Goal: Task Accomplishment & Management: Use online tool/utility

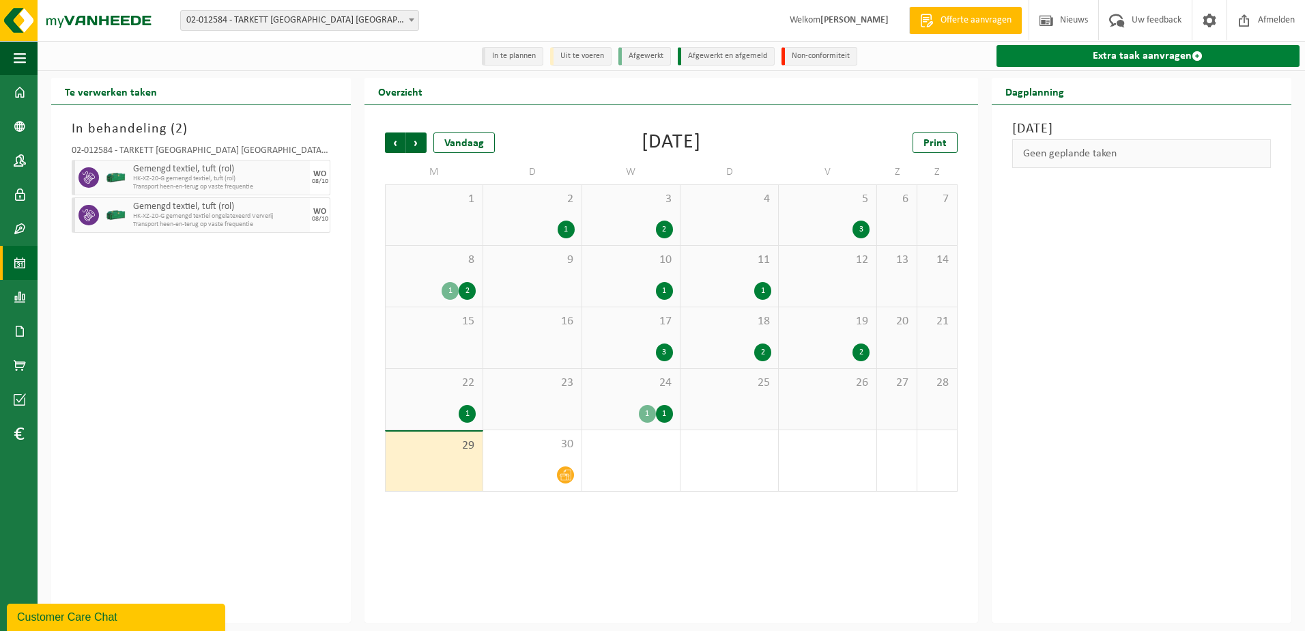
click at [1123, 61] on link "Extra taak aanvragen" at bounding box center [1148, 56] width 303 height 22
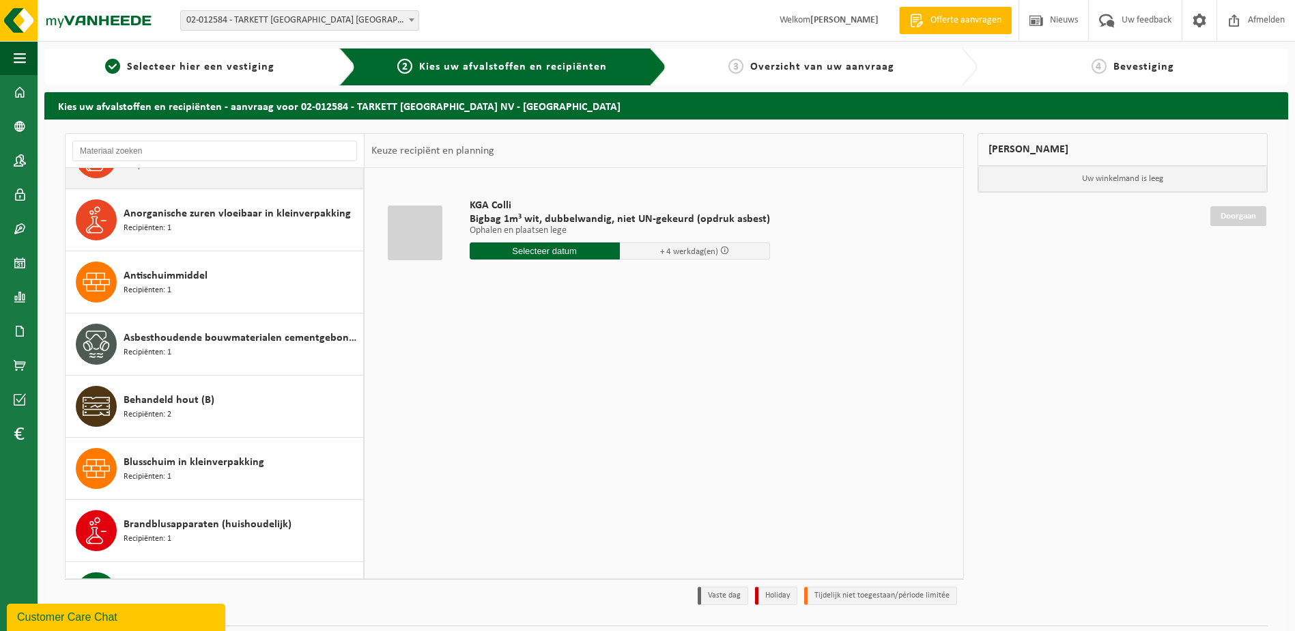
scroll to position [478, 0]
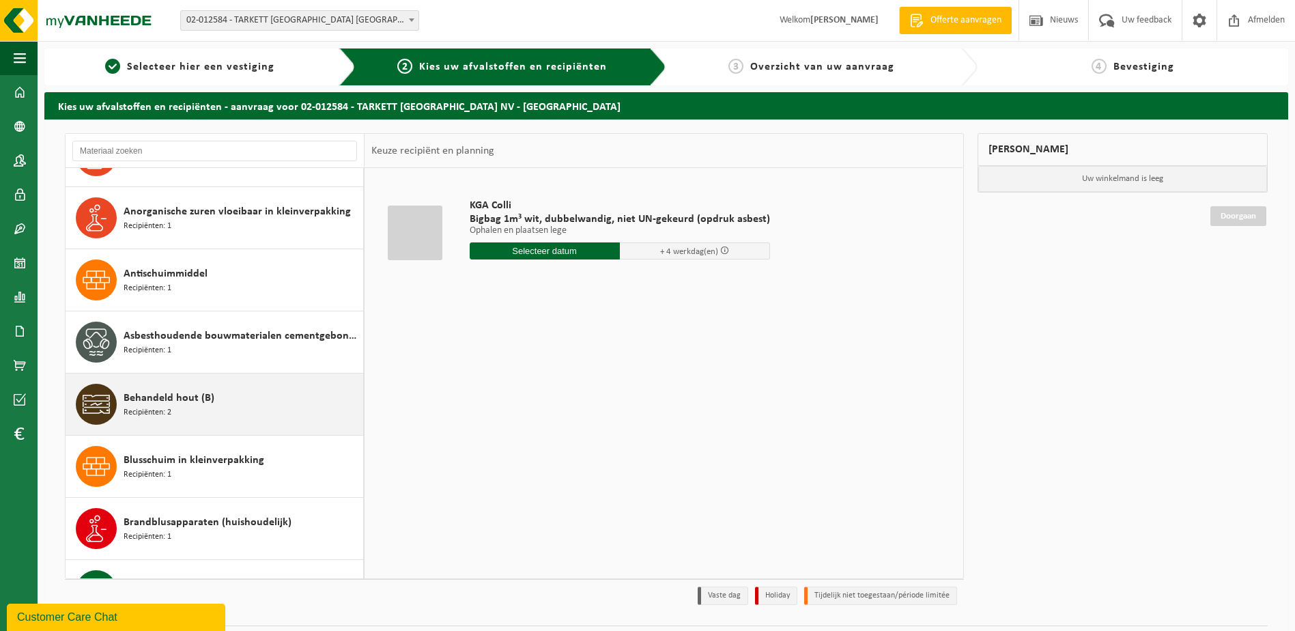
click at [168, 394] on span "Behandeld hout (B)" at bounding box center [169, 398] width 91 height 16
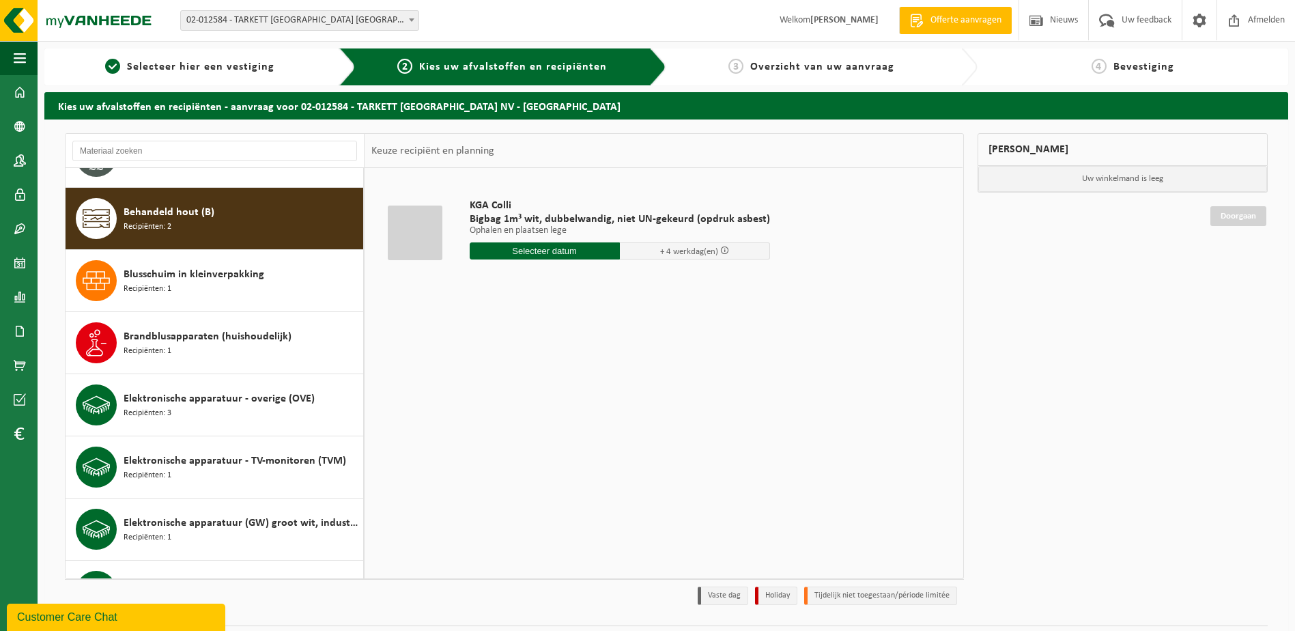
scroll to position [683, 0]
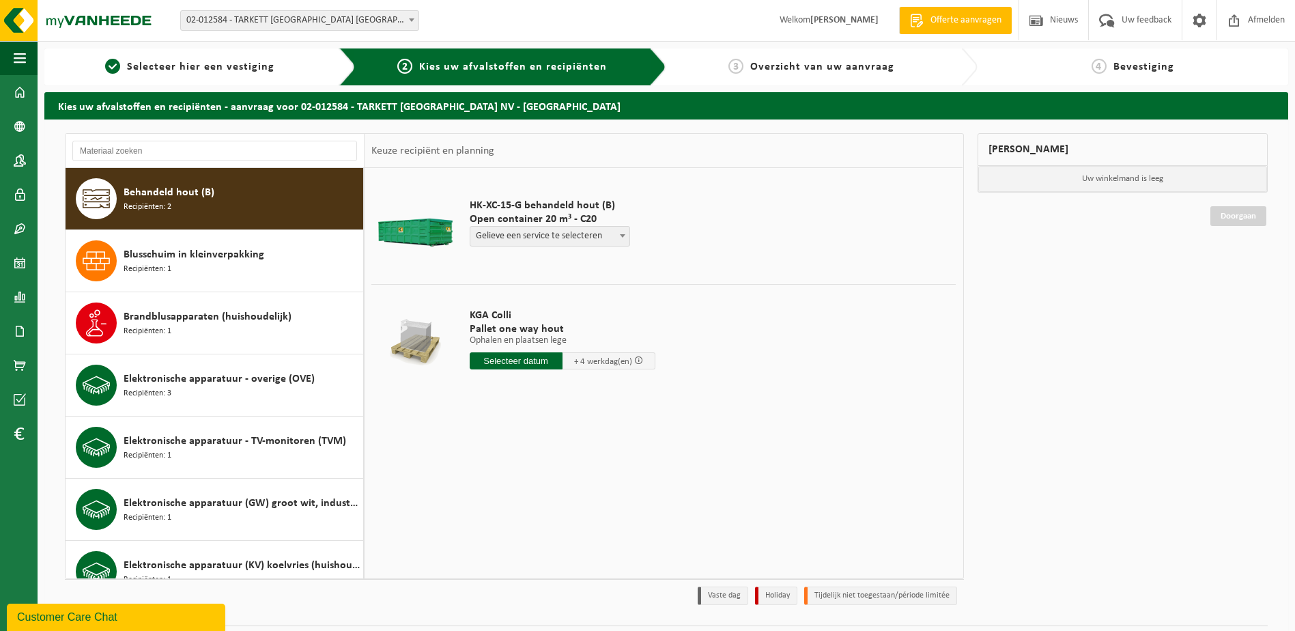
click at [522, 235] on span "Gelieve een service te selecteren" at bounding box center [549, 236] width 159 height 19
select select "P2PL-VEL-052131_HK-XC-20-GN-00_04-000028_46"
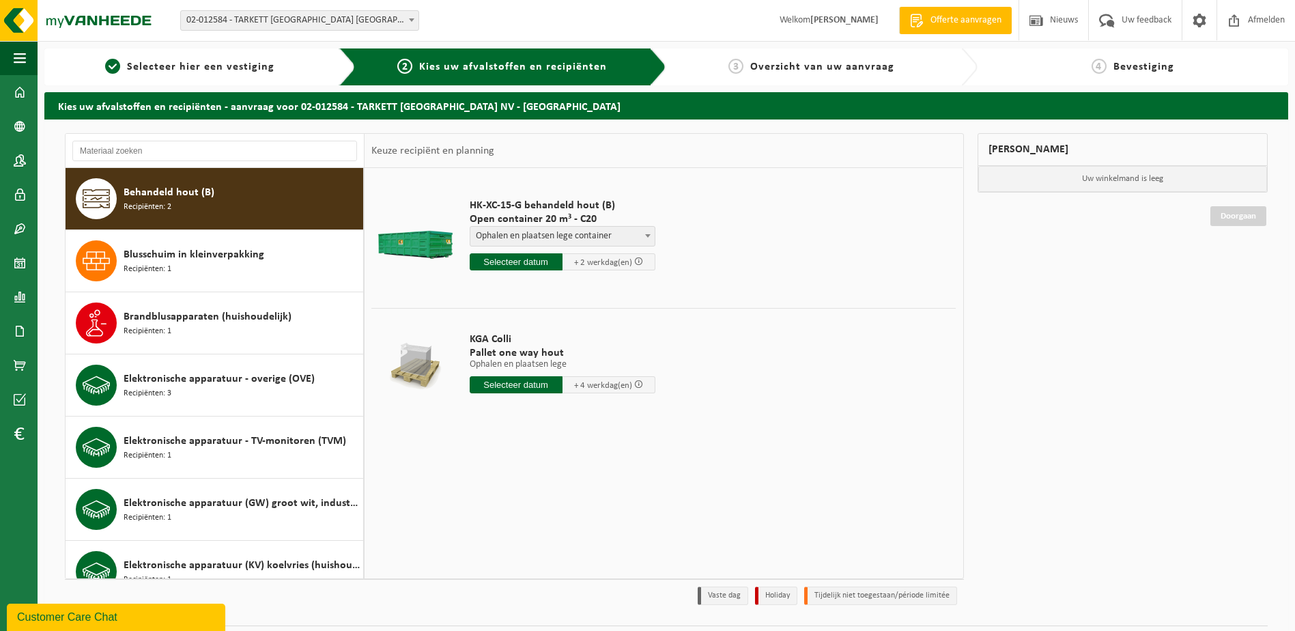
click at [518, 253] on input "text" at bounding box center [516, 261] width 93 height 17
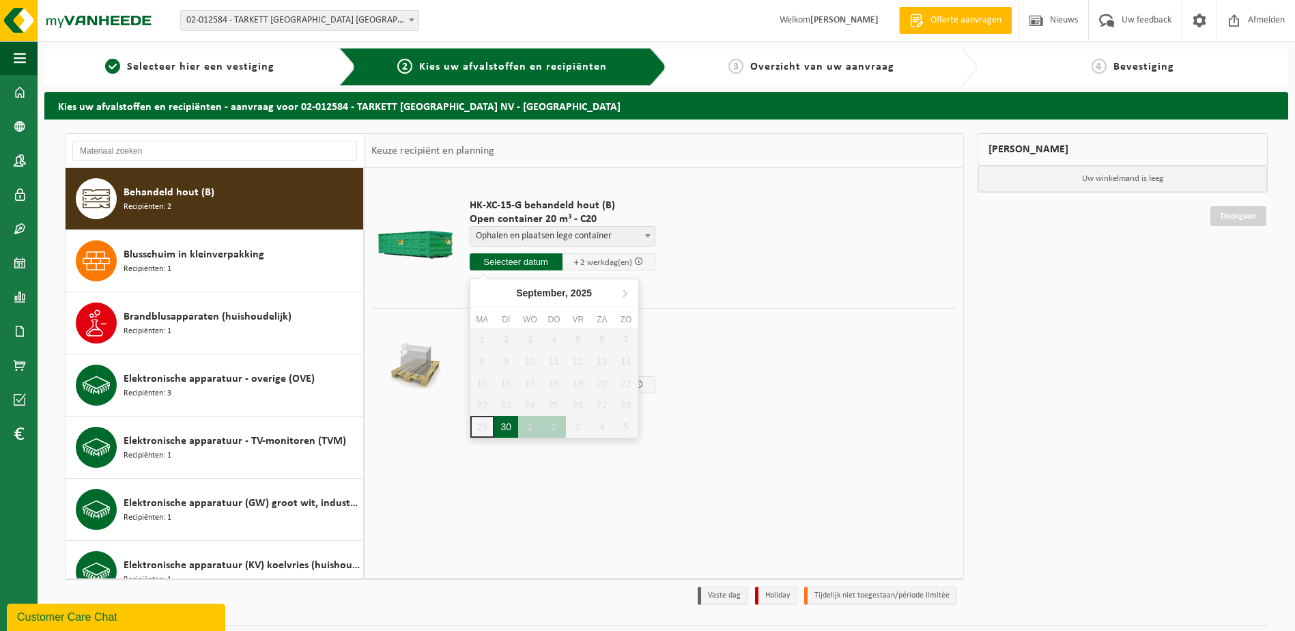
click at [507, 428] on div "30" at bounding box center [506, 427] width 24 height 22
type input "Van 2025-09-30"
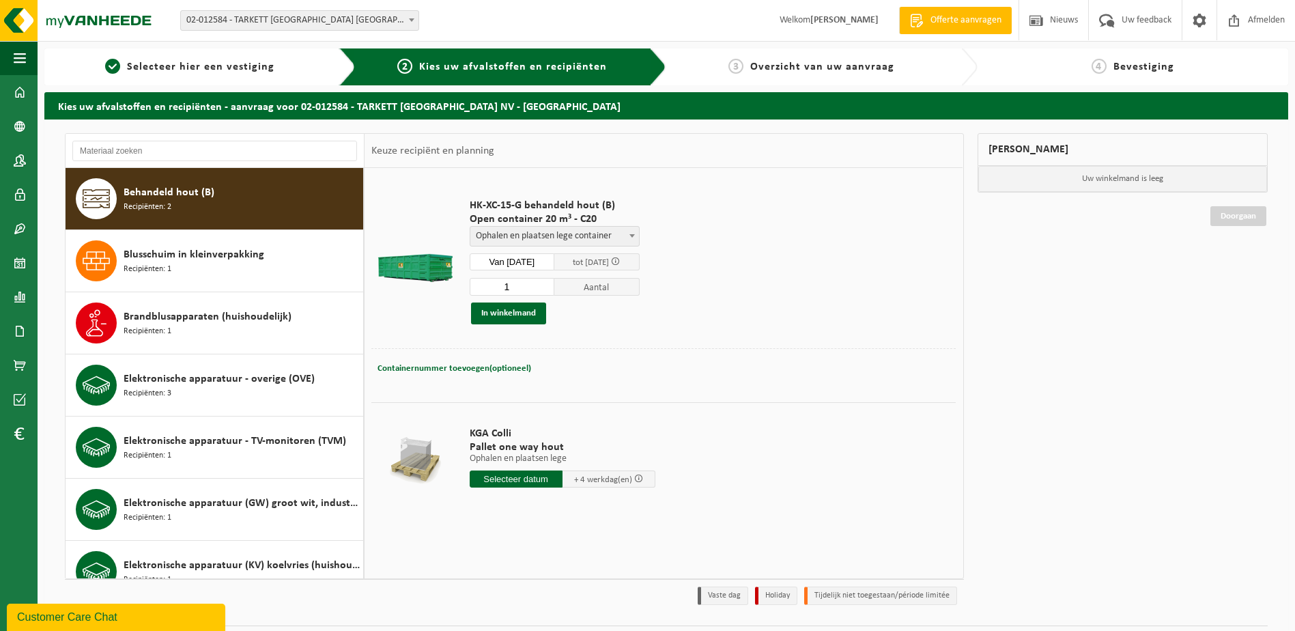
click at [854, 381] on div "Containernummer toevoegen(optioneel) Annuleren" at bounding box center [663, 368] width 584 height 40
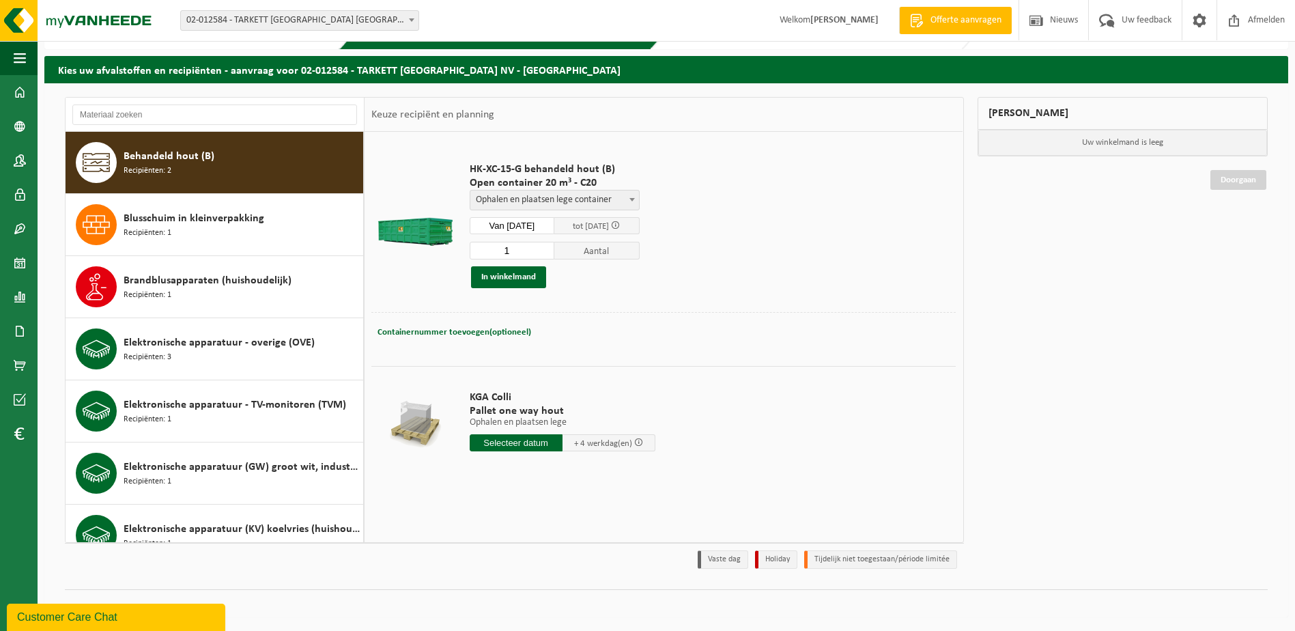
scroll to position [0, 0]
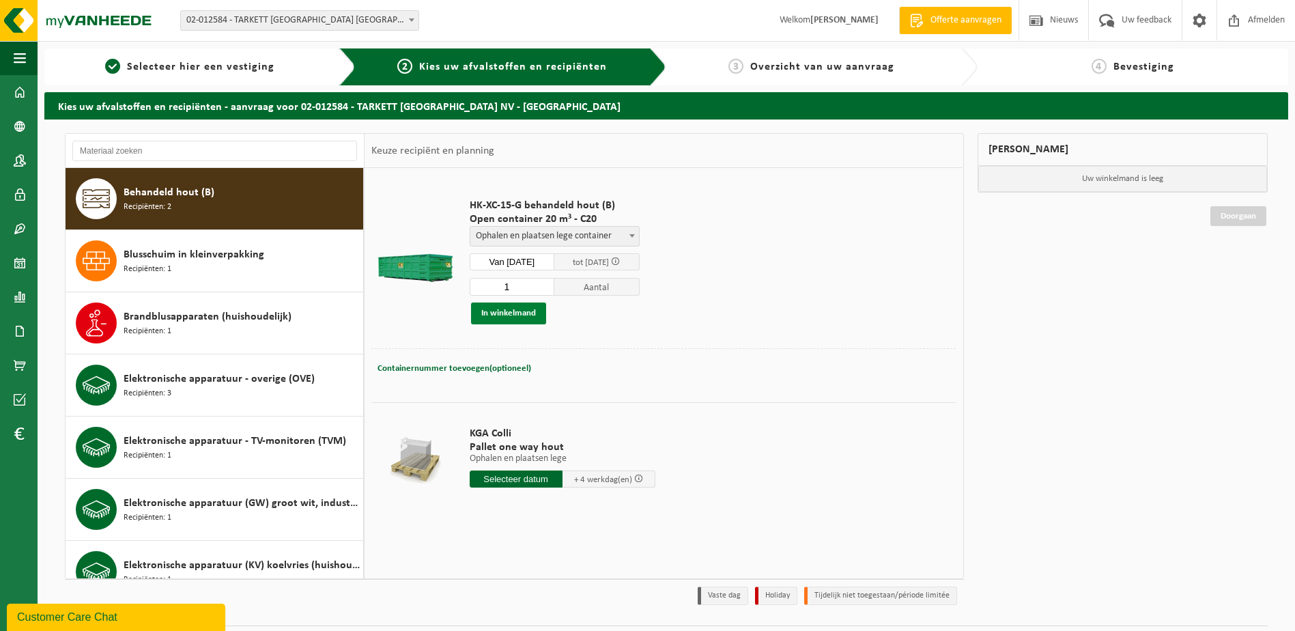
click at [527, 307] on button "In winkelmand" at bounding box center [508, 313] width 75 height 22
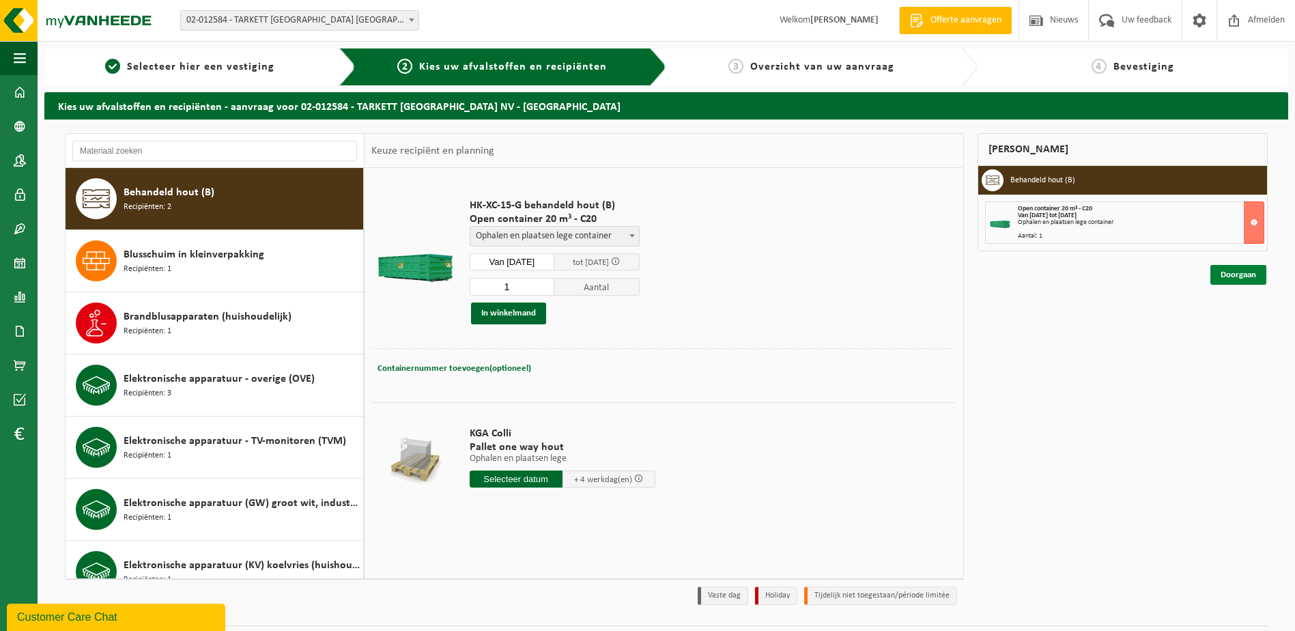
click at [1241, 275] on link "Doorgaan" at bounding box center [1239, 275] width 56 height 20
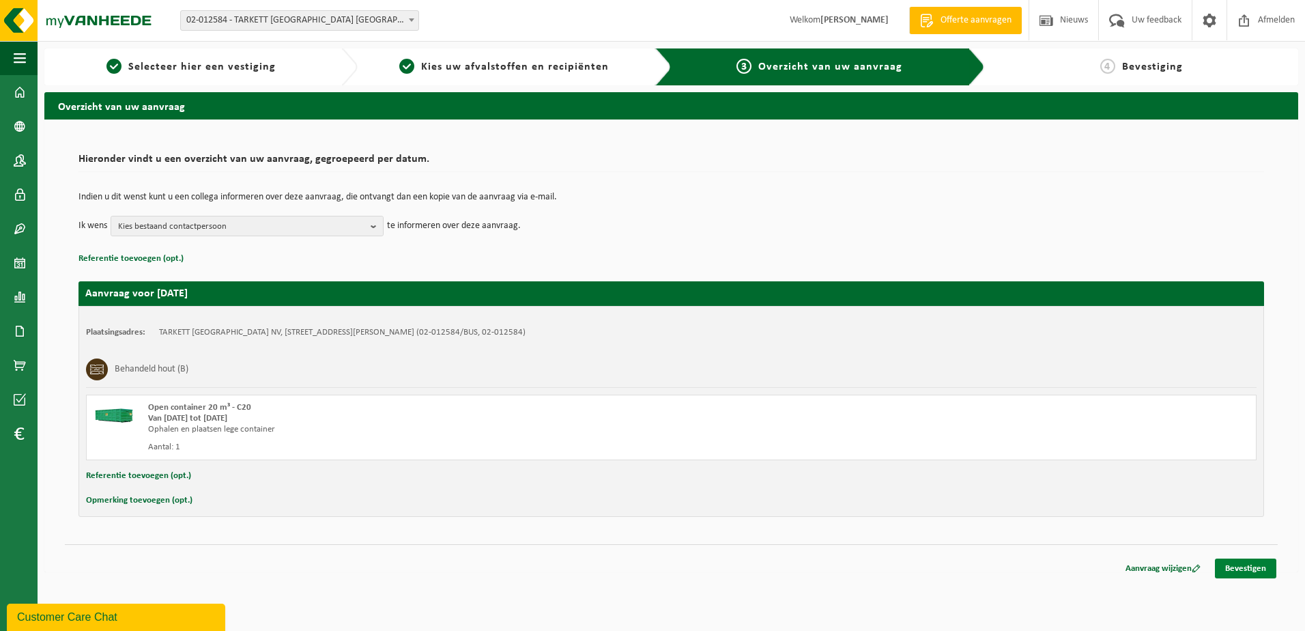
click at [1254, 567] on link "Bevestigen" at bounding box center [1245, 568] width 61 height 20
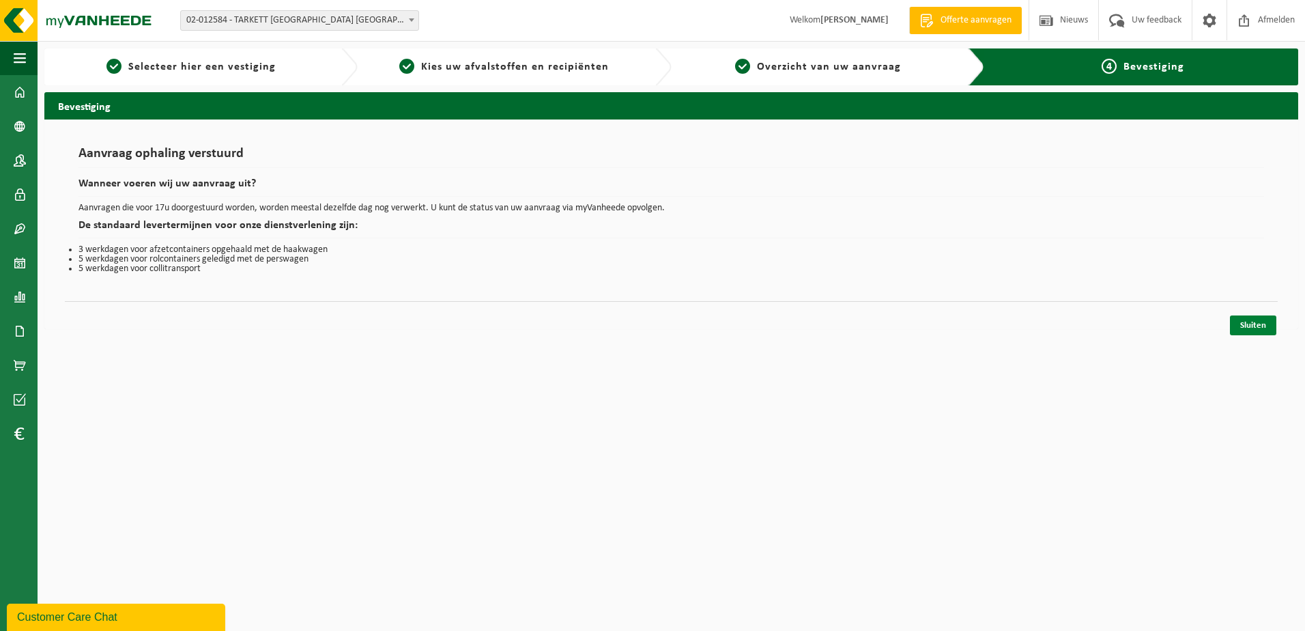
drag, startPoint x: 1255, startPoint y: 330, endPoint x: 1252, endPoint y: 315, distance: 14.6
click at [1255, 328] on link "Sluiten" at bounding box center [1253, 325] width 46 height 20
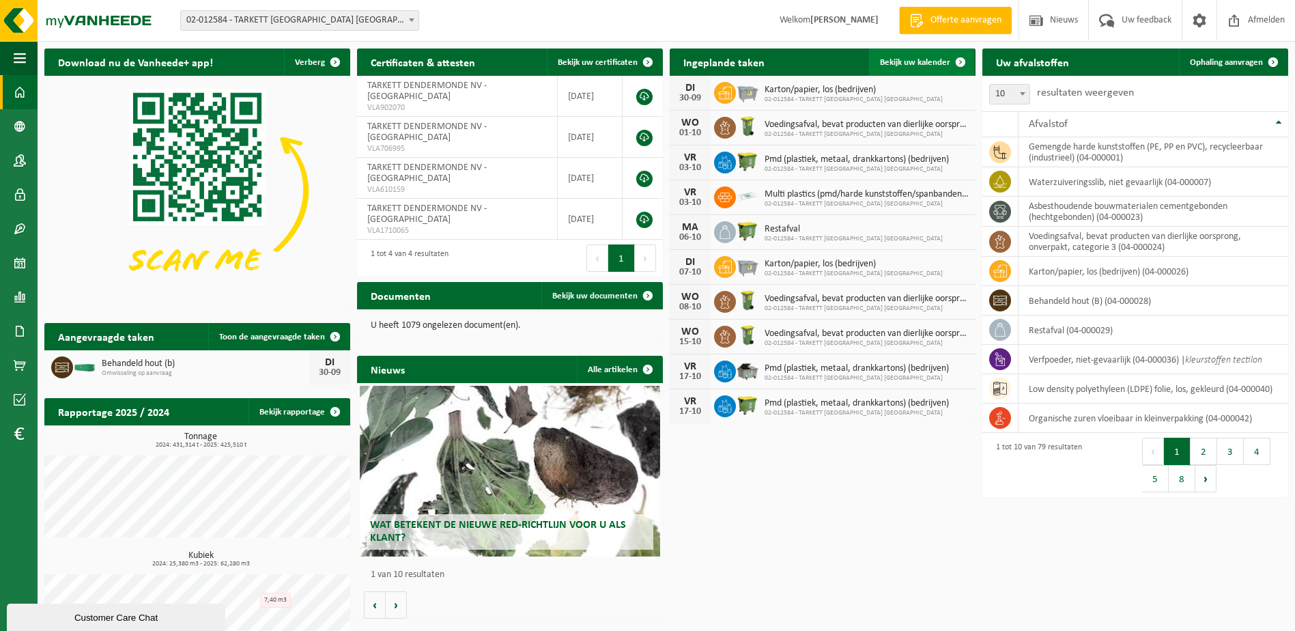
click at [915, 66] on span "Bekijk uw kalender" at bounding box center [915, 62] width 70 height 9
